Goal: Transaction & Acquisition: Purchase product/service

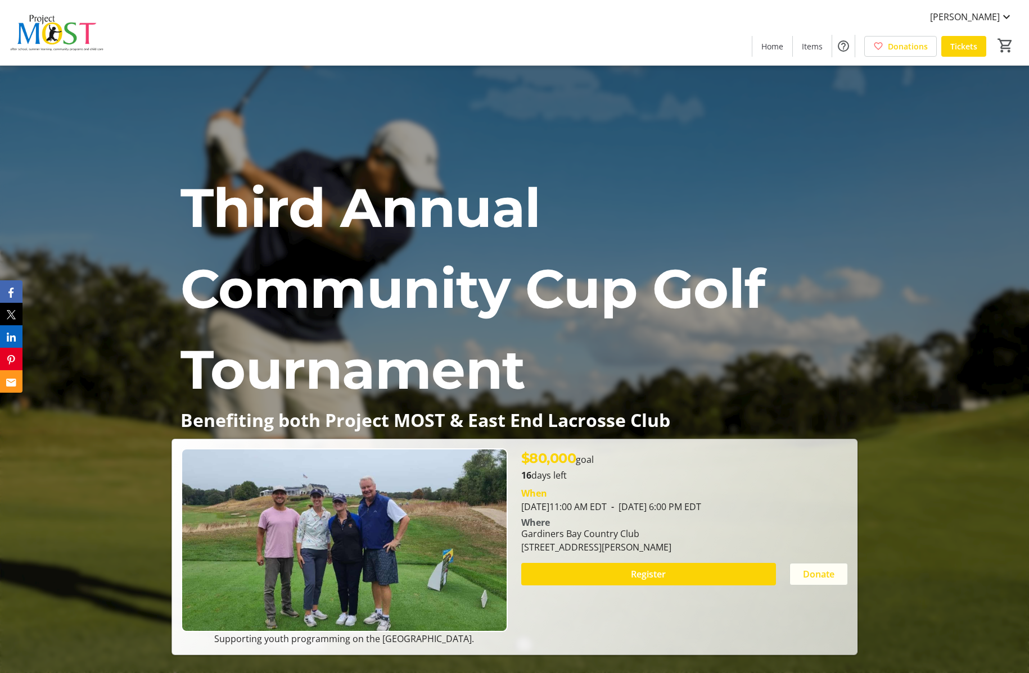
click at [830, 573] on span "Donate" at bounding box center [818, 574] width 31 height 13
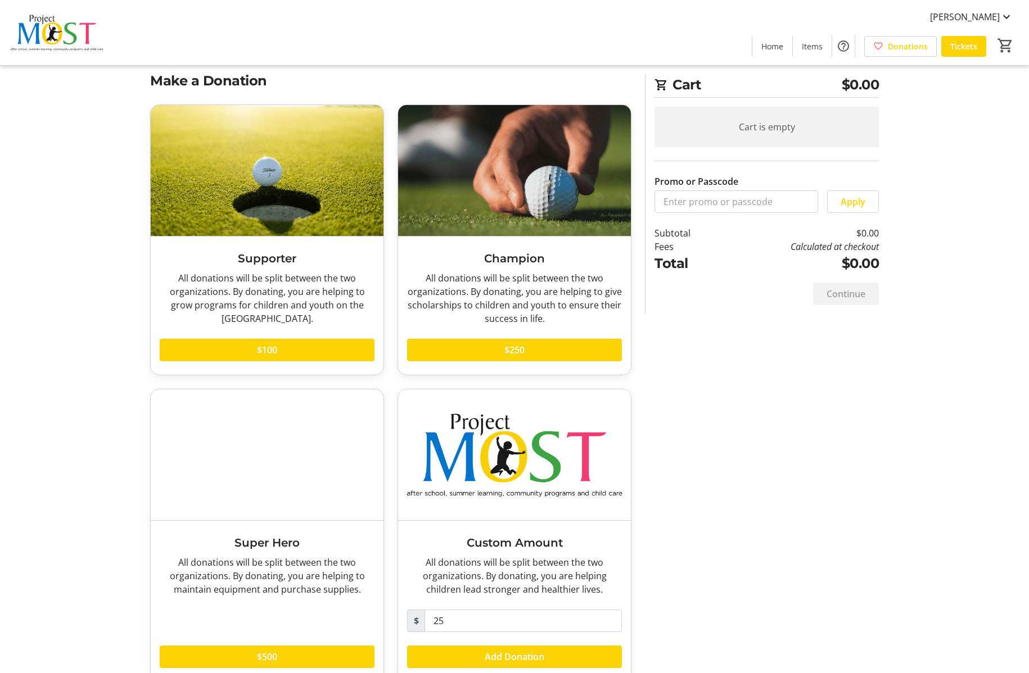
scroll to position [11, 0]
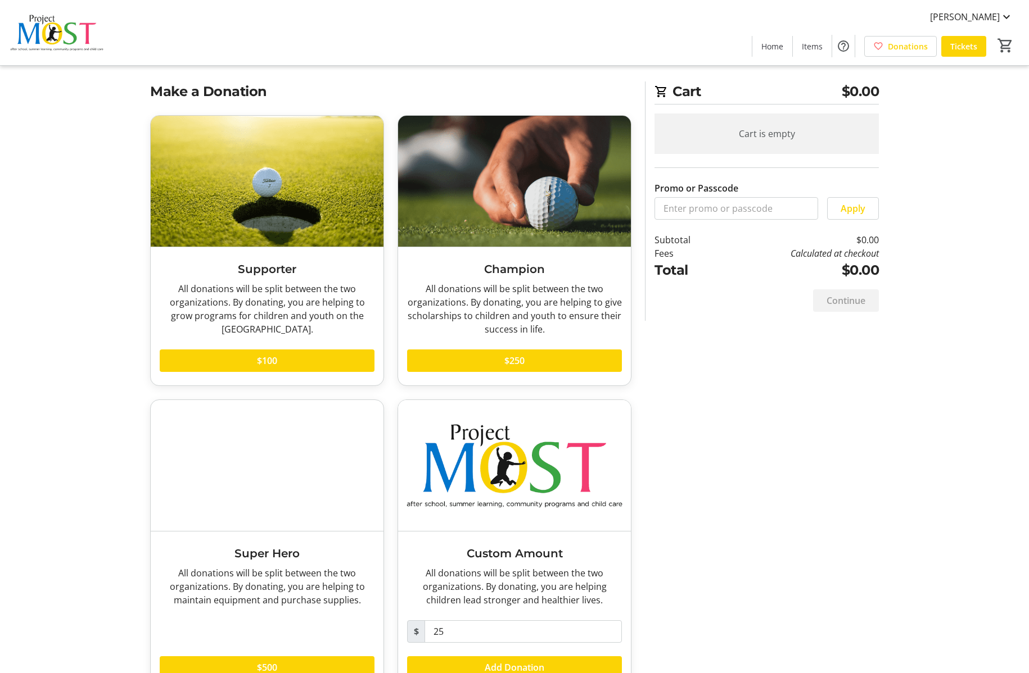
click at [611, 307] on div "All donations will be split between the two organizations. By donating, you are…" at bounding box center [514, 309] width 215 height 54
click at [566, 305] on div "All donations will be split between the two organizations. By donating, you are…" at bounding box center [514, 309] width 215 height 54
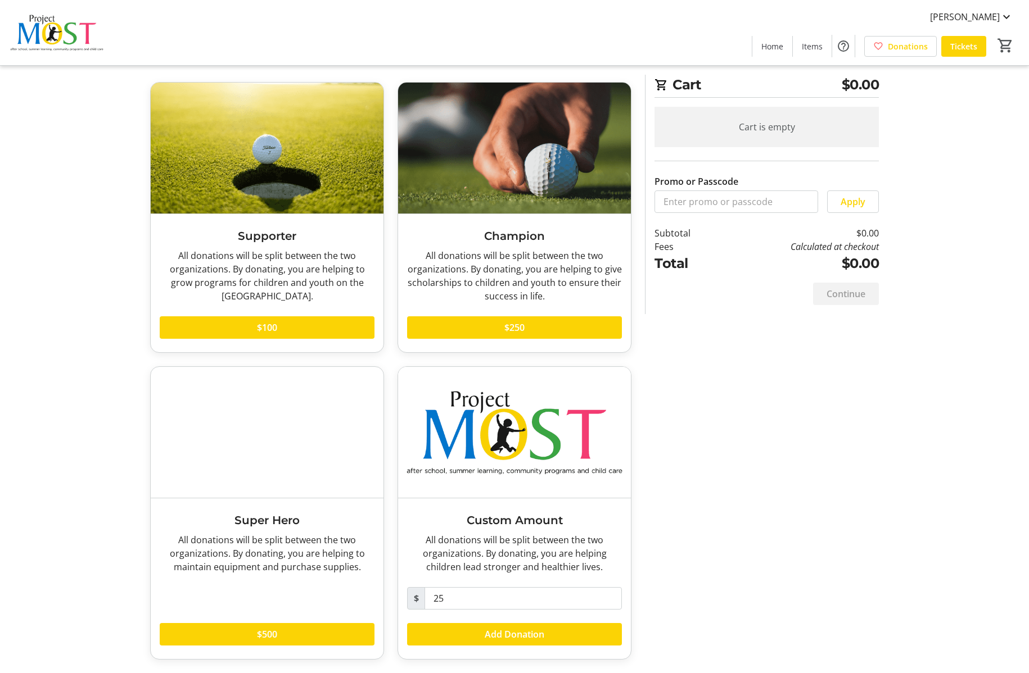
scroll to position [0, 0]
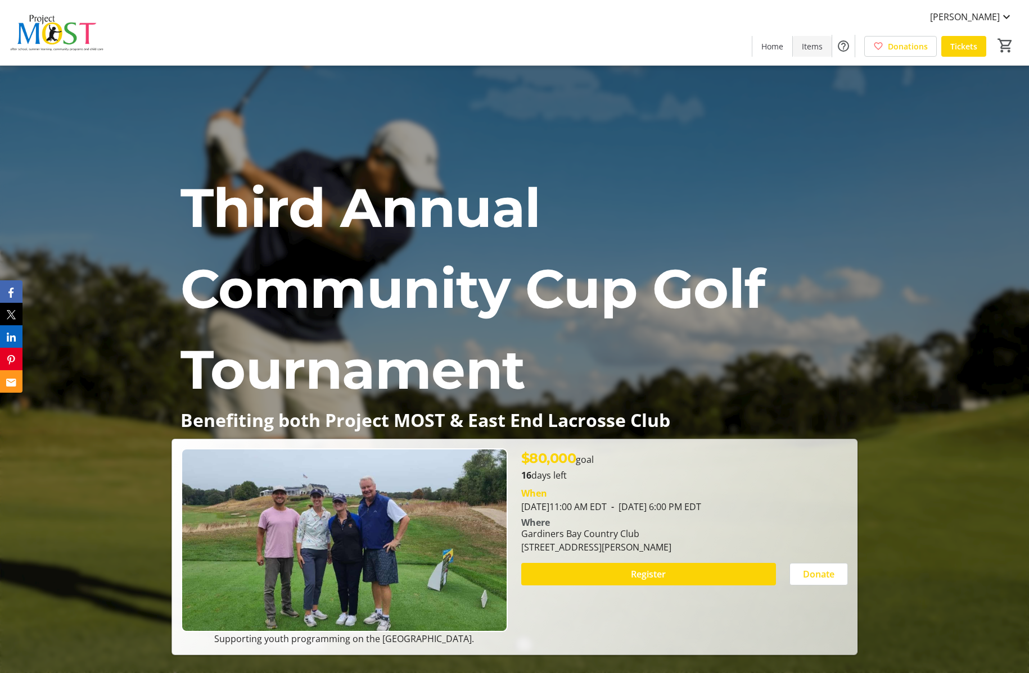
click at [812, 44] on span "Items" at bounding box center [812, 46] width 21 height 12
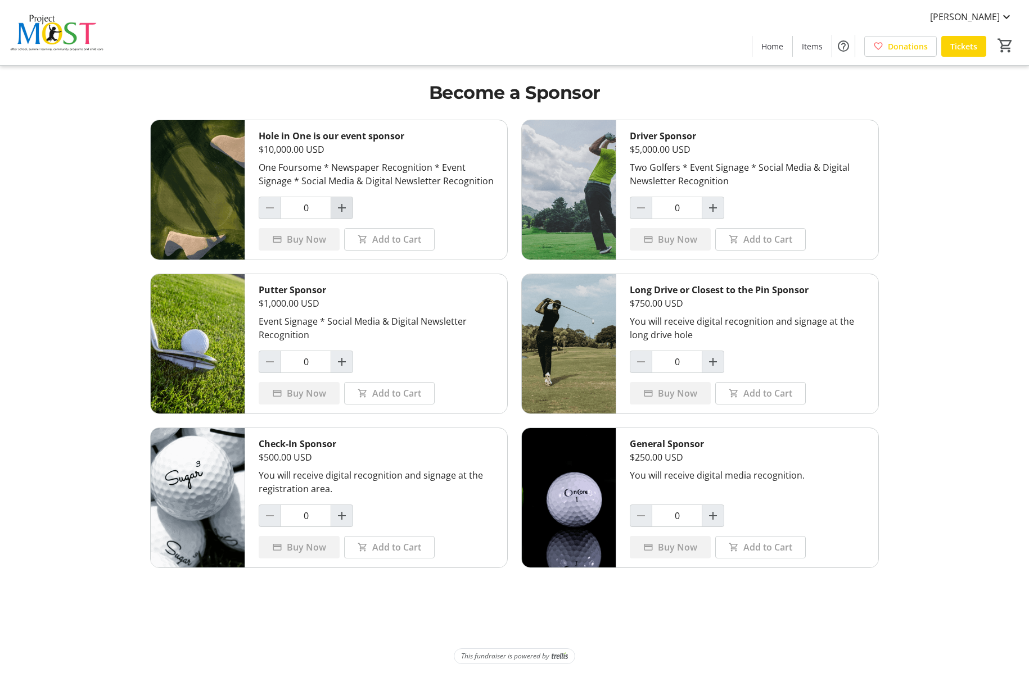
click at [341, 206] on mat-icon "Increment by one" at bounding box center [341, 207] width 13 height 13
type input "1"
click at [295, 243] on span "Buy Now" at bounding box center [306, 239] width 39 height 13
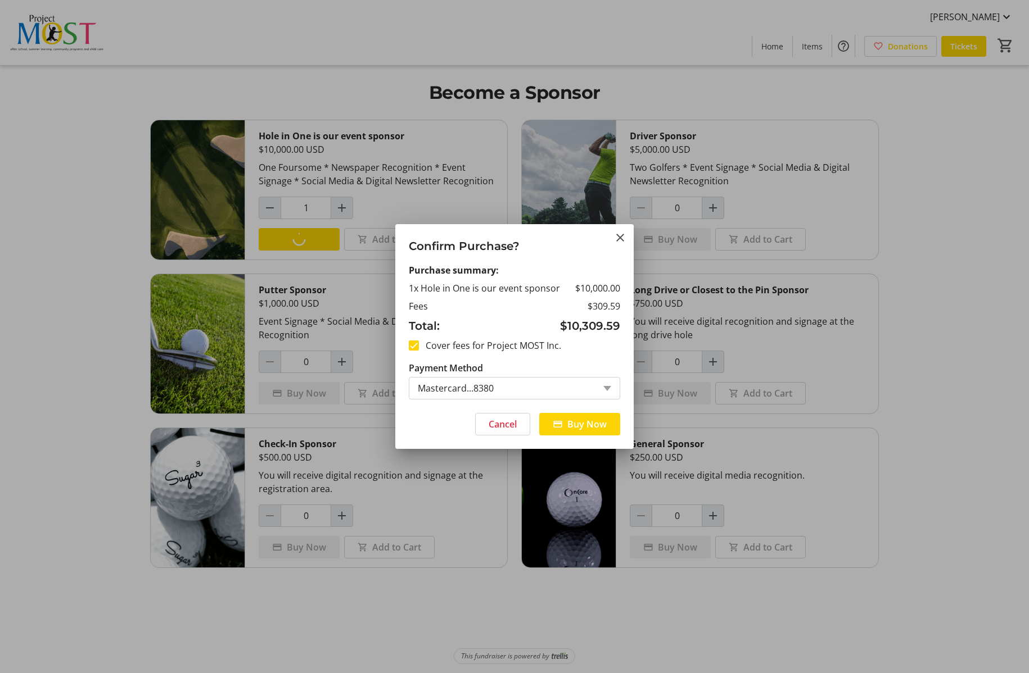
drag, startPoint x: 567, startPoint y: 347, endPoint x: 528, endPoint y: 310, distance: 52.9
click at [392, 312] on div "Confirm Purchase? Purchase summary: 1x Hole in One is our event sponsor $10,000…" at bounding box center [514, 336] width 1029 height 673
click at [537, 309] on td "Fees" at bounding box center [484, 304] width 151 height 18
click at [589, 427] on span "Buy Now" at bounding box center [586, 424] width 39 height 13
